Goal: Book appointment/travel/reservation

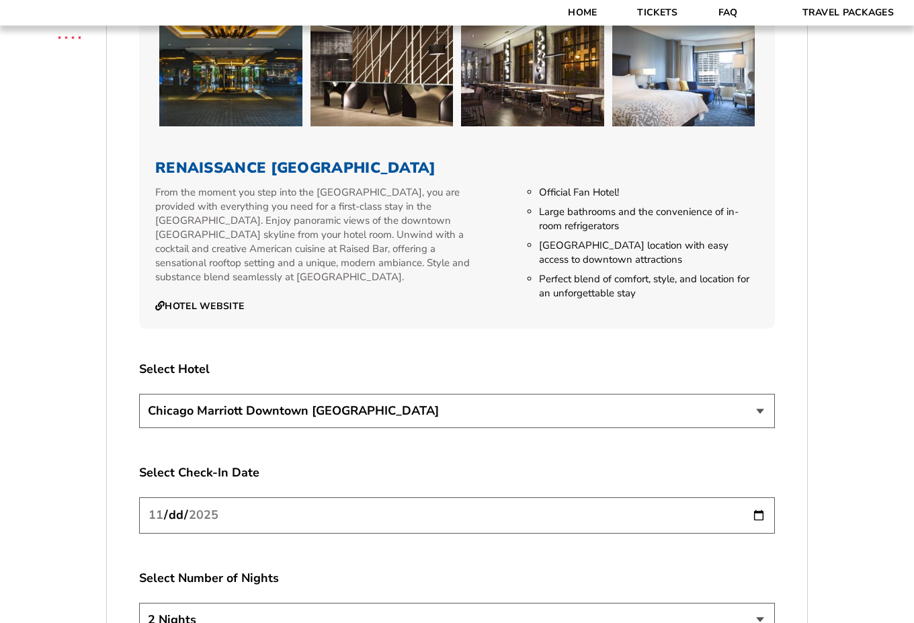
scroll to position [2352, 0]
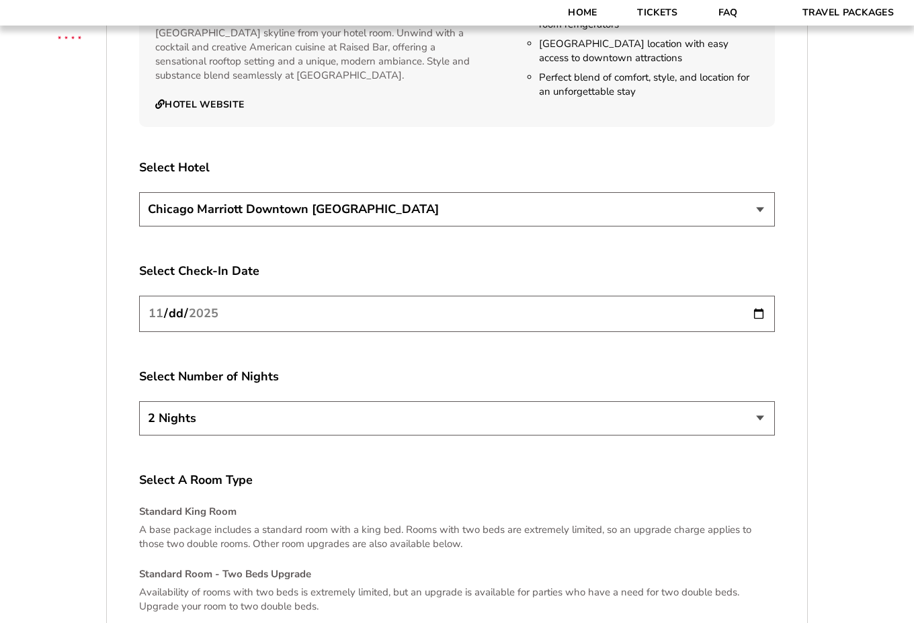
click at [262, 413] on select "2 Nights 3 Nights 4 Nights" at bounding box center [457, 418] width 636 height 34
select select "3 Nights"
click at [139, 401] on select "2 Nights 3 Nights 4 Nights" at bounding box center [457, 418] width 636 height 34
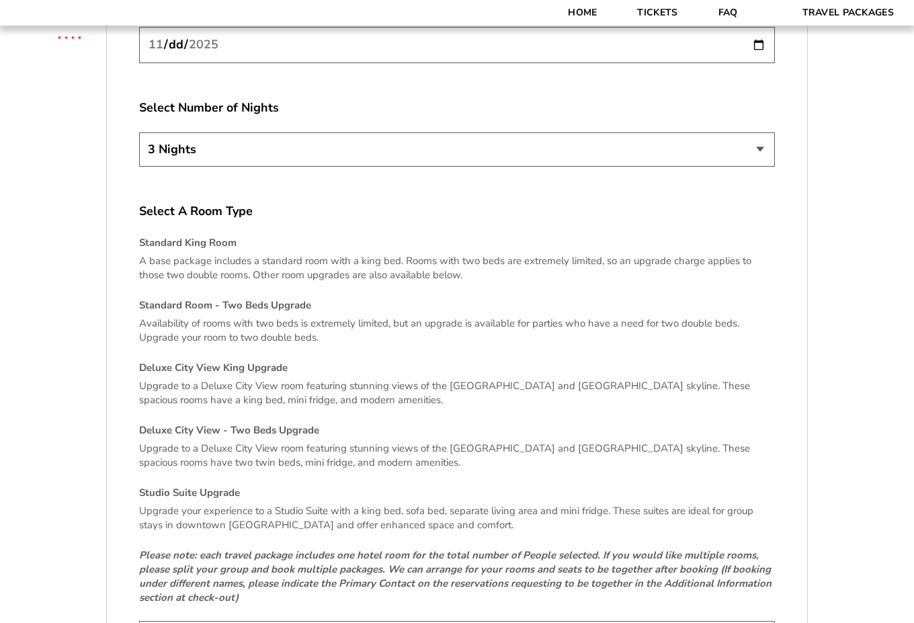
scroll to position [2889, 0]
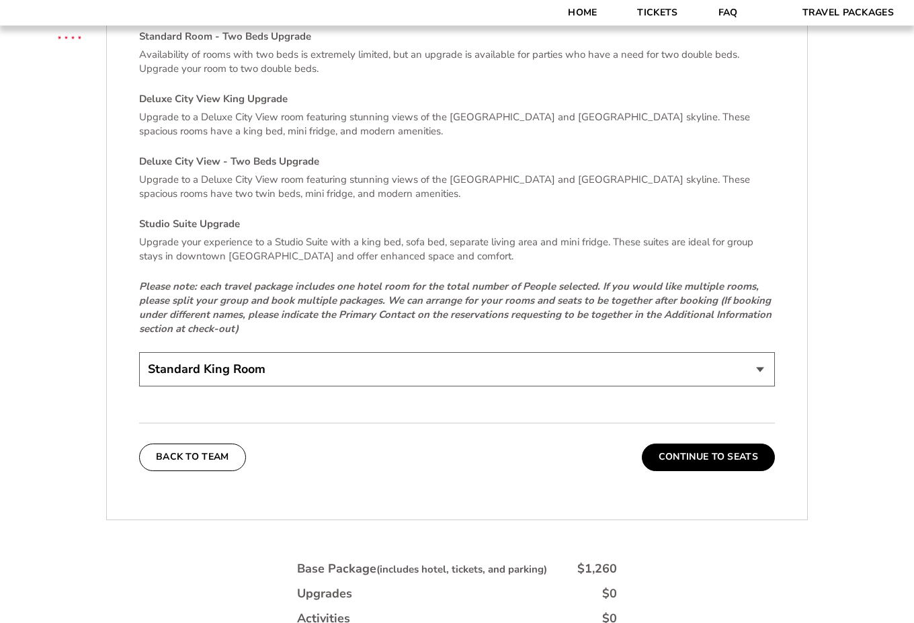
click at [275, 360] on select "Standard King Room Standard Room - Two Beds Upgrade (+$30 per night) Deluxe Cit…" at bounding box center [457, 369] width 636 height 34
click at [139, 352] on select "Standard King Room Standard Room - Two Beds Upgrade (+$30 per night) Deluxe Cit…" at bounding box center [457, 369] width 636 height 34
click at [683, 443] on button "Continue To Seats" at bounding box center [708, 456] width 133 height 27
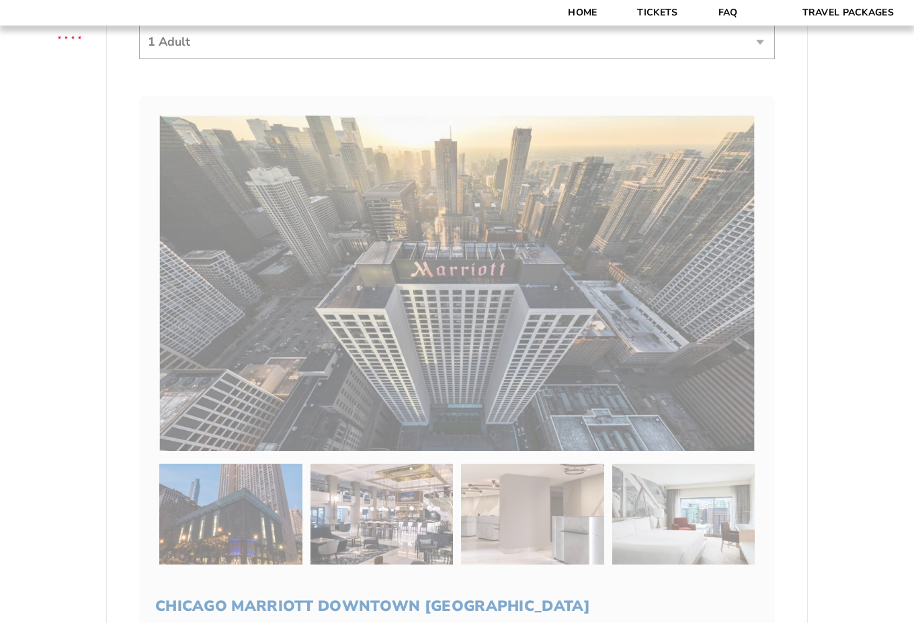
scroll to position [294, 0]
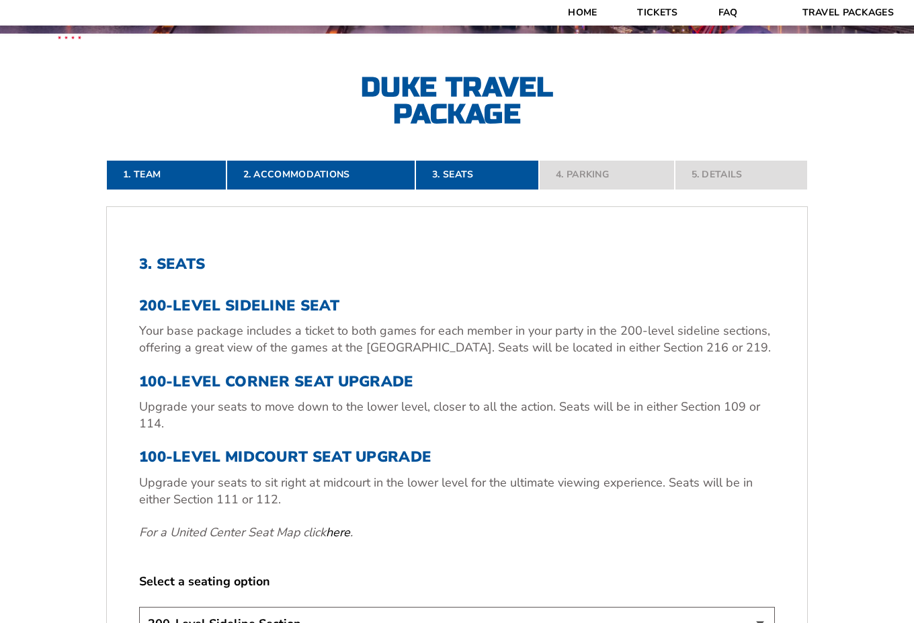
click at [302, 374] on h3 "100-Level Corner Seat Upgrade" at bounding box center [457, 381] width 636 height 17
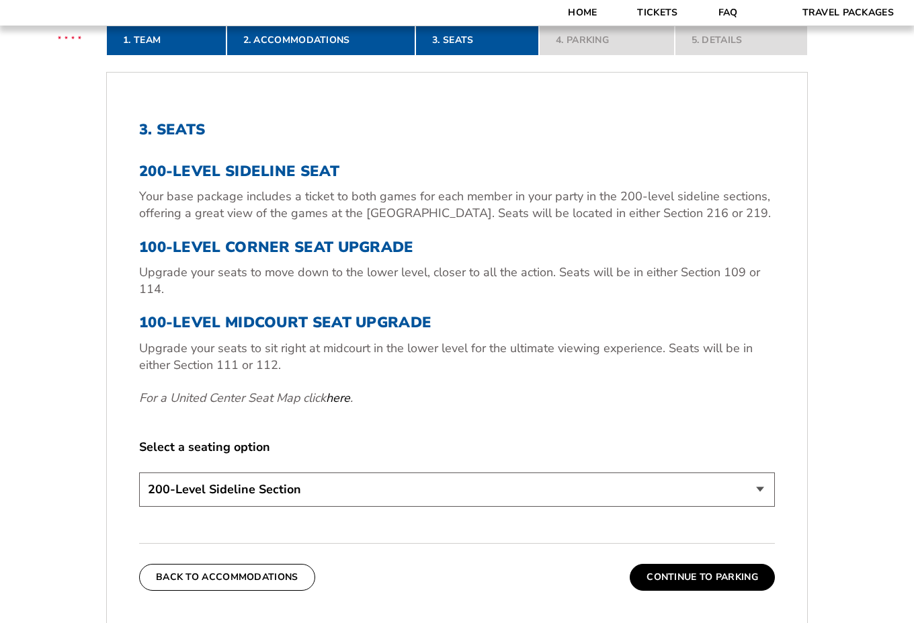
scroll to position [496, 0]
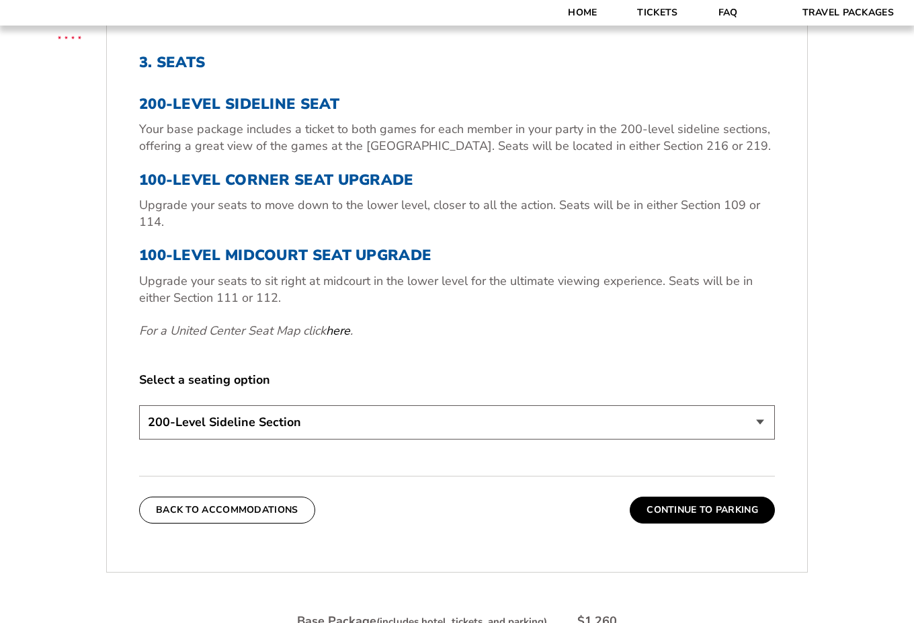
click at [281, 437] on select "200-Level Sideline Section 100-Level Corner Seat Upgrade (+$80 per person) 100-…" at bounding box center [457, 422] width 636 height 34
select select "100-Level Corner Seat Upgrade"
click at [139, 405] on select "200-Level Sideline Section 100-Level Corner Seat Upgrade (+$80 per person) 100-…" at bounding box center [457, 422] width 636 height 34
click at [378, 413] on select "200-Level Sideline Section 100-Level Corner Seat Upgrade (+$80 per person) 100-…" at bounding box center [457, 422] width 636 height 34
click at [139, 405] on select "200-Level Sideline Section 100-Level Corner Seat Upgrade (+$80 per person) 100-…" at bounding box center [457, 422] width 636 height 34
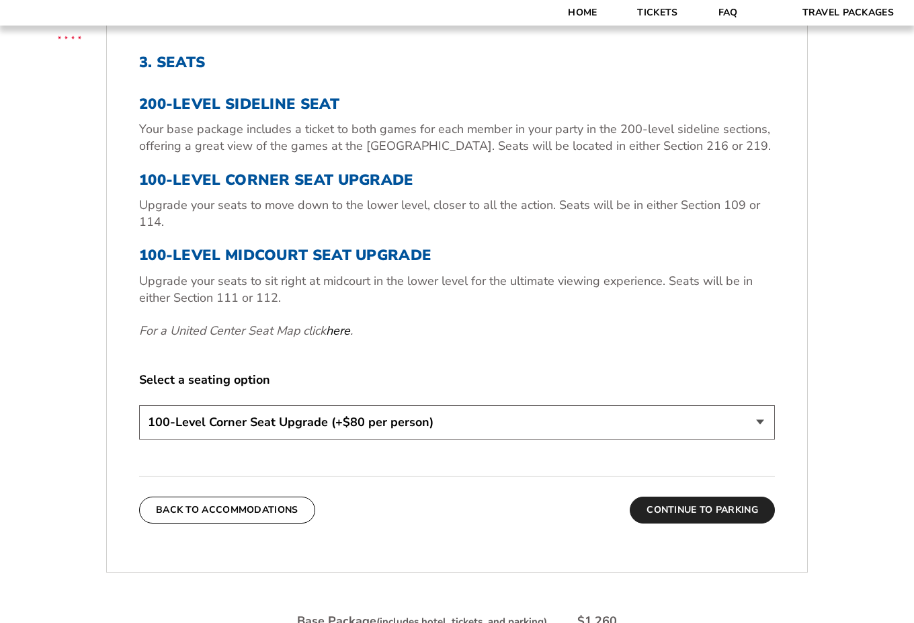
click at [669, 499] on button "Continue To Parking" at bounding box center [702, 510] width 145 height 27
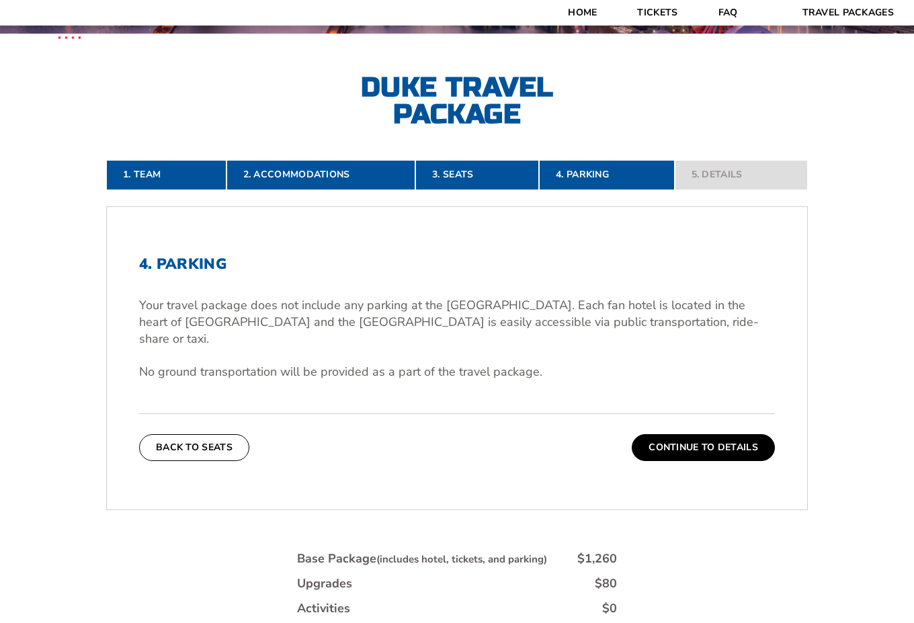
scroll to position [227, 0]
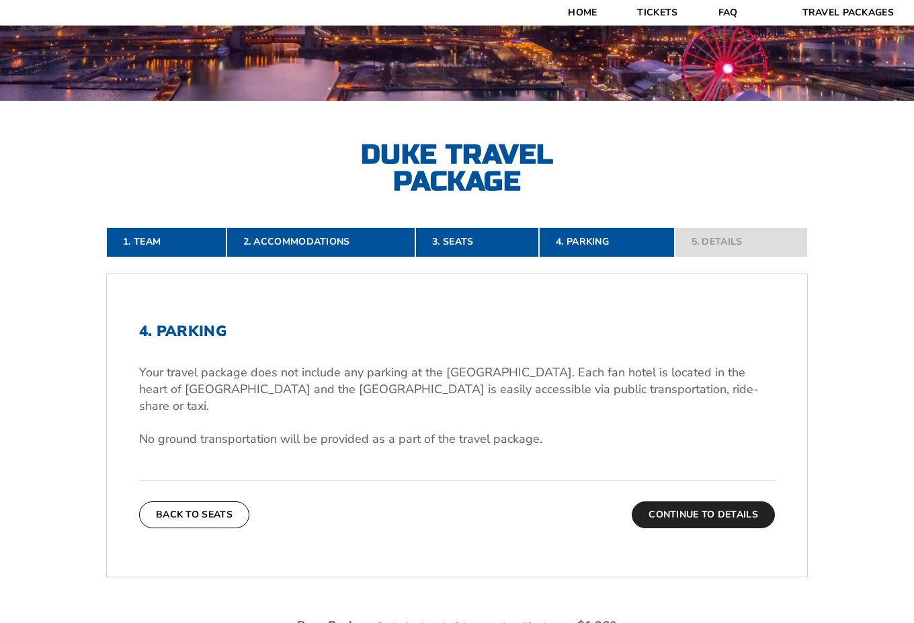
click at [676, 501] on button "Continue To Details" at bounding box center [703, 514] width 143 height 27
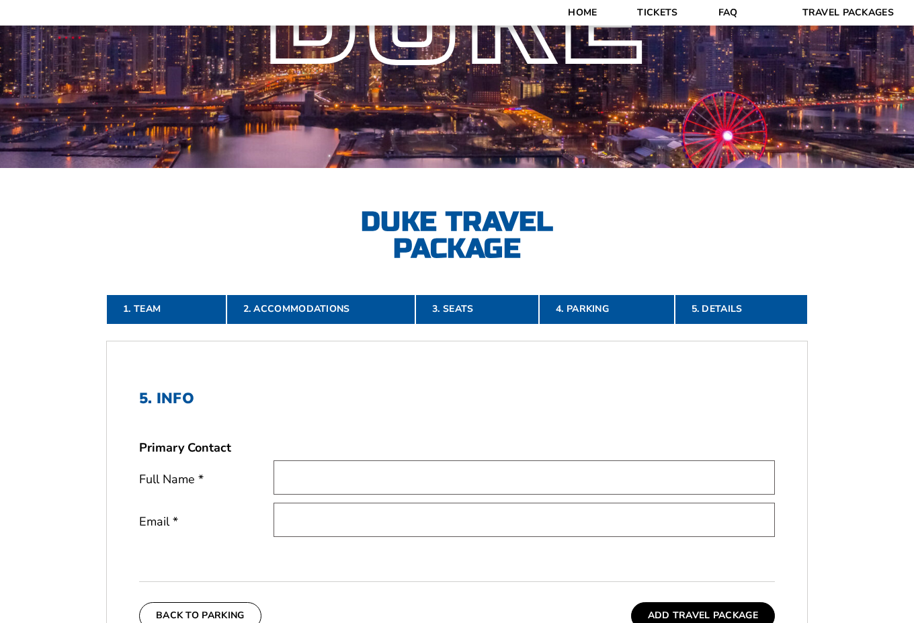
scroll to position [93, 0]
